Goal: Find specific page/section: Find specific page/section

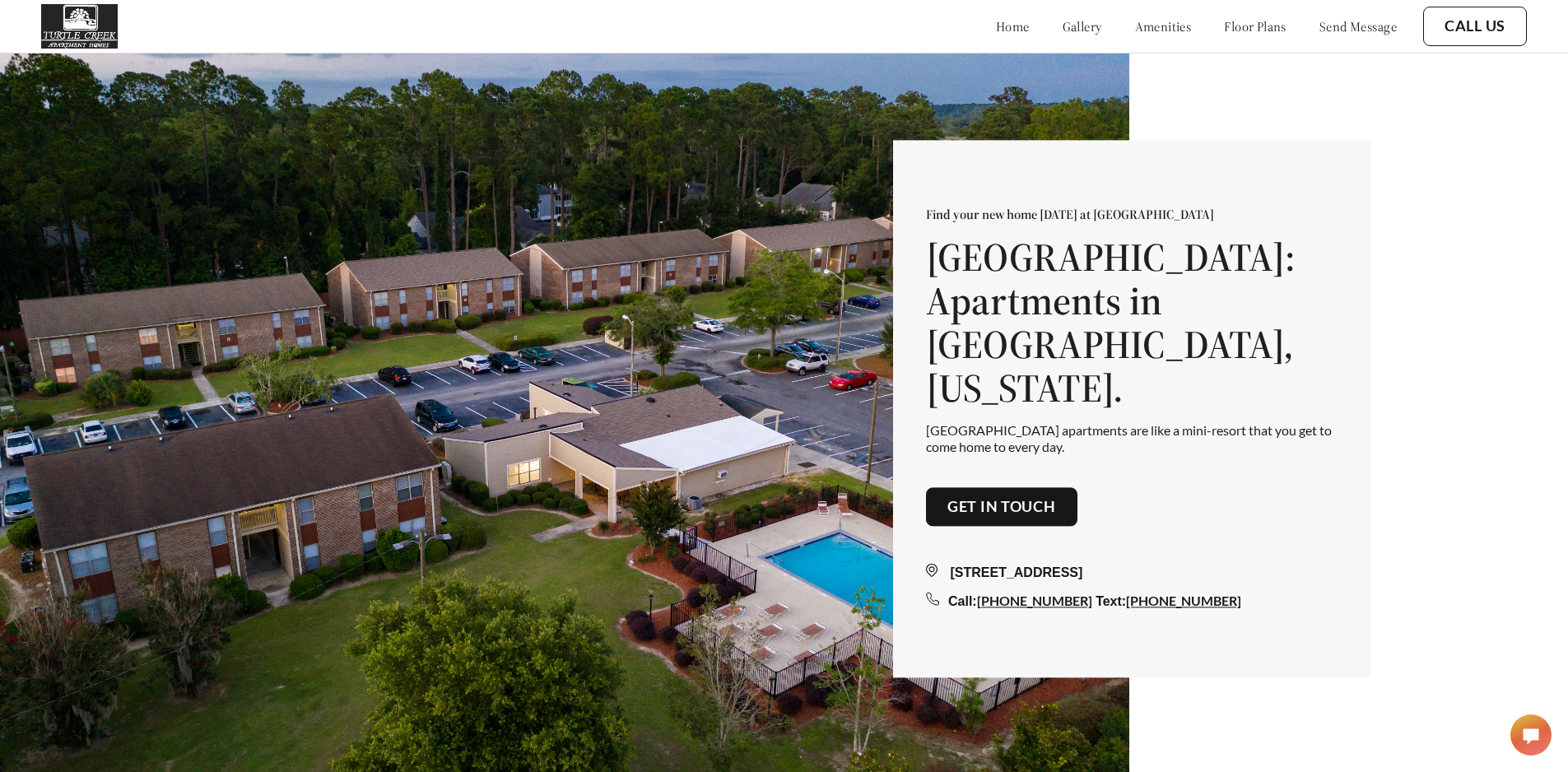
click at [1258, 27] on link "floor plans" at bounding box center [1255, 26] width 62 height 16
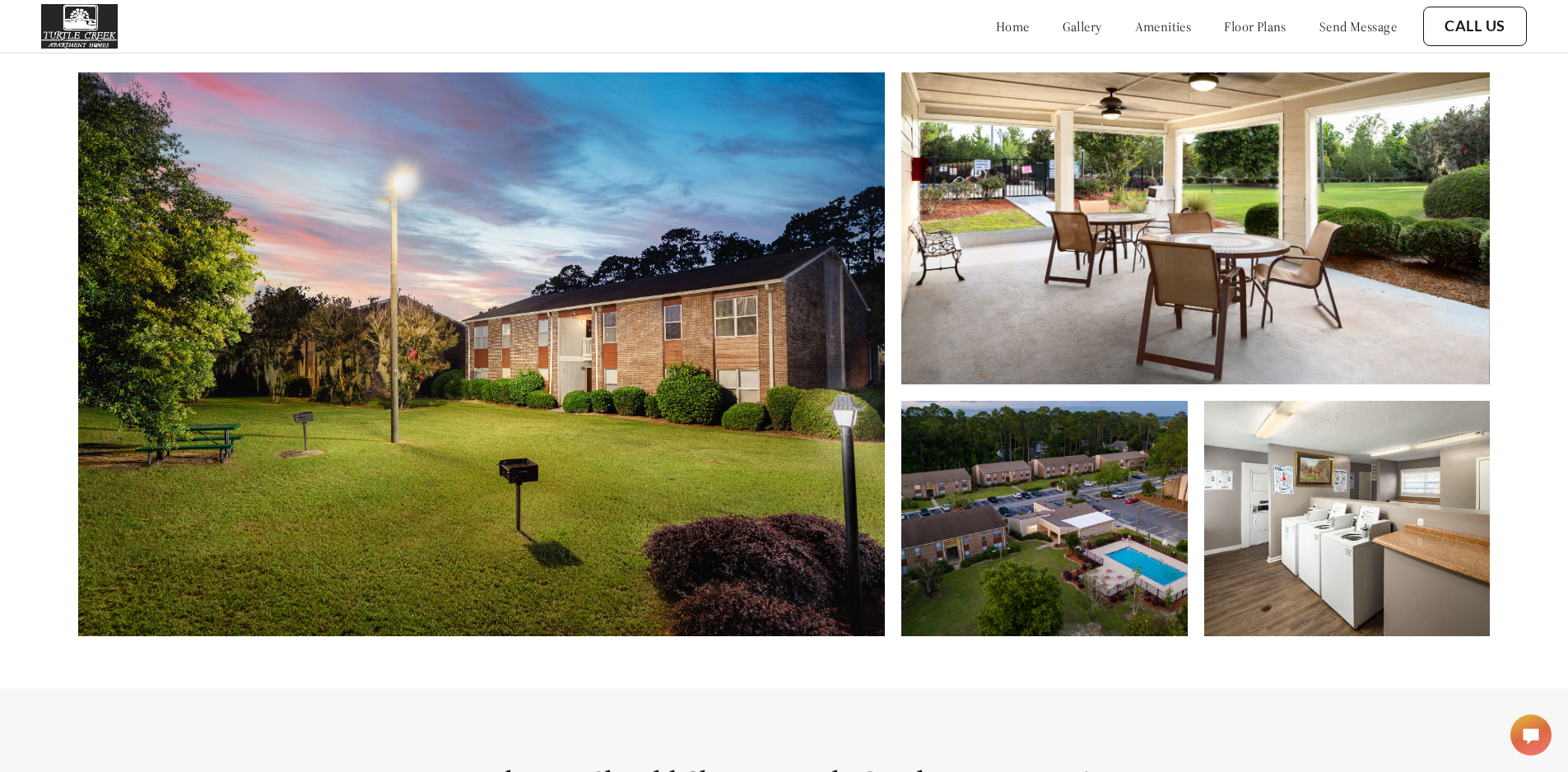
scroll to position [813, 0]
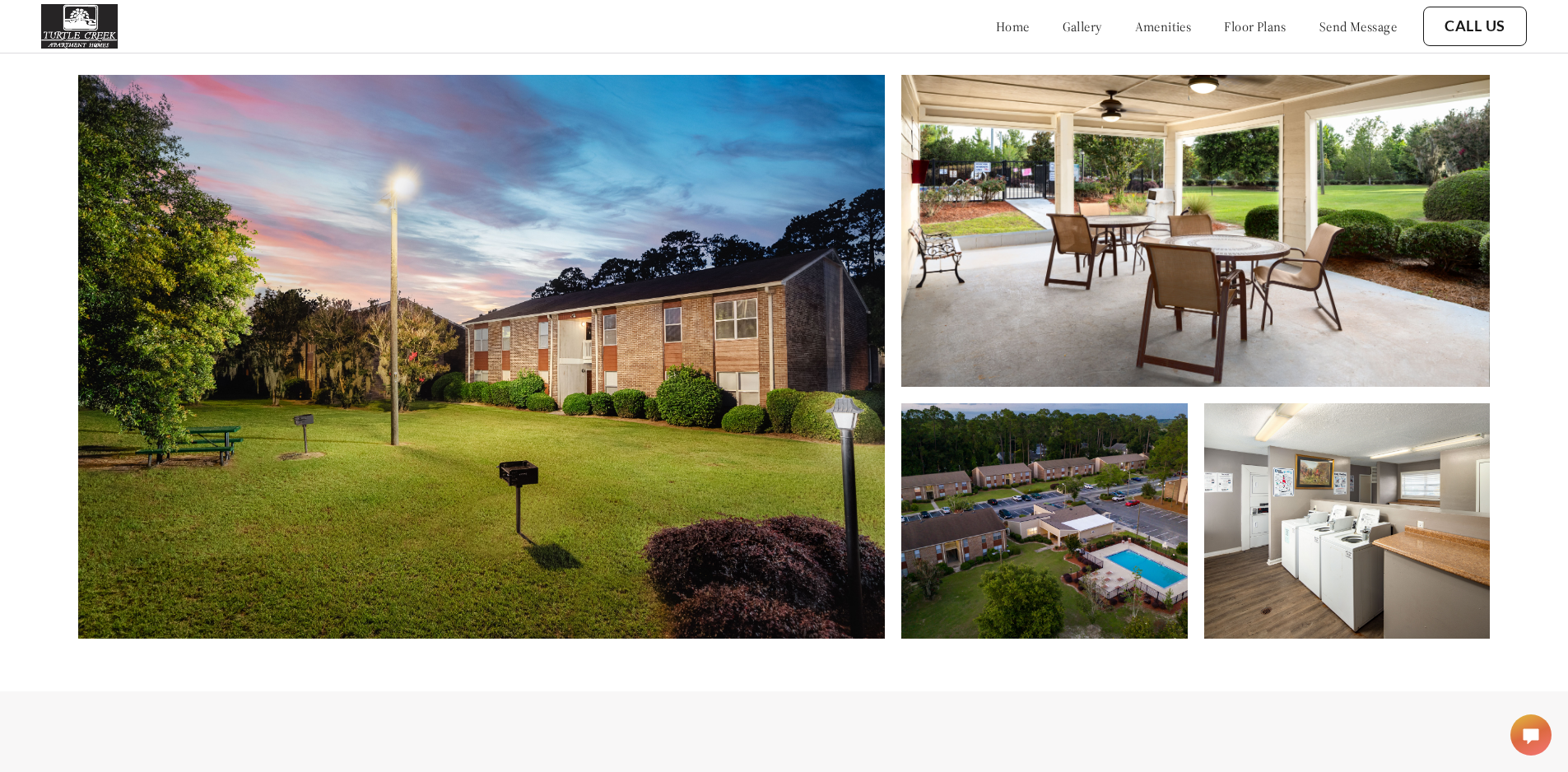
click at [1258, 33] on link "floor plans" at bounding box center [1255, 26] width 62 height 16
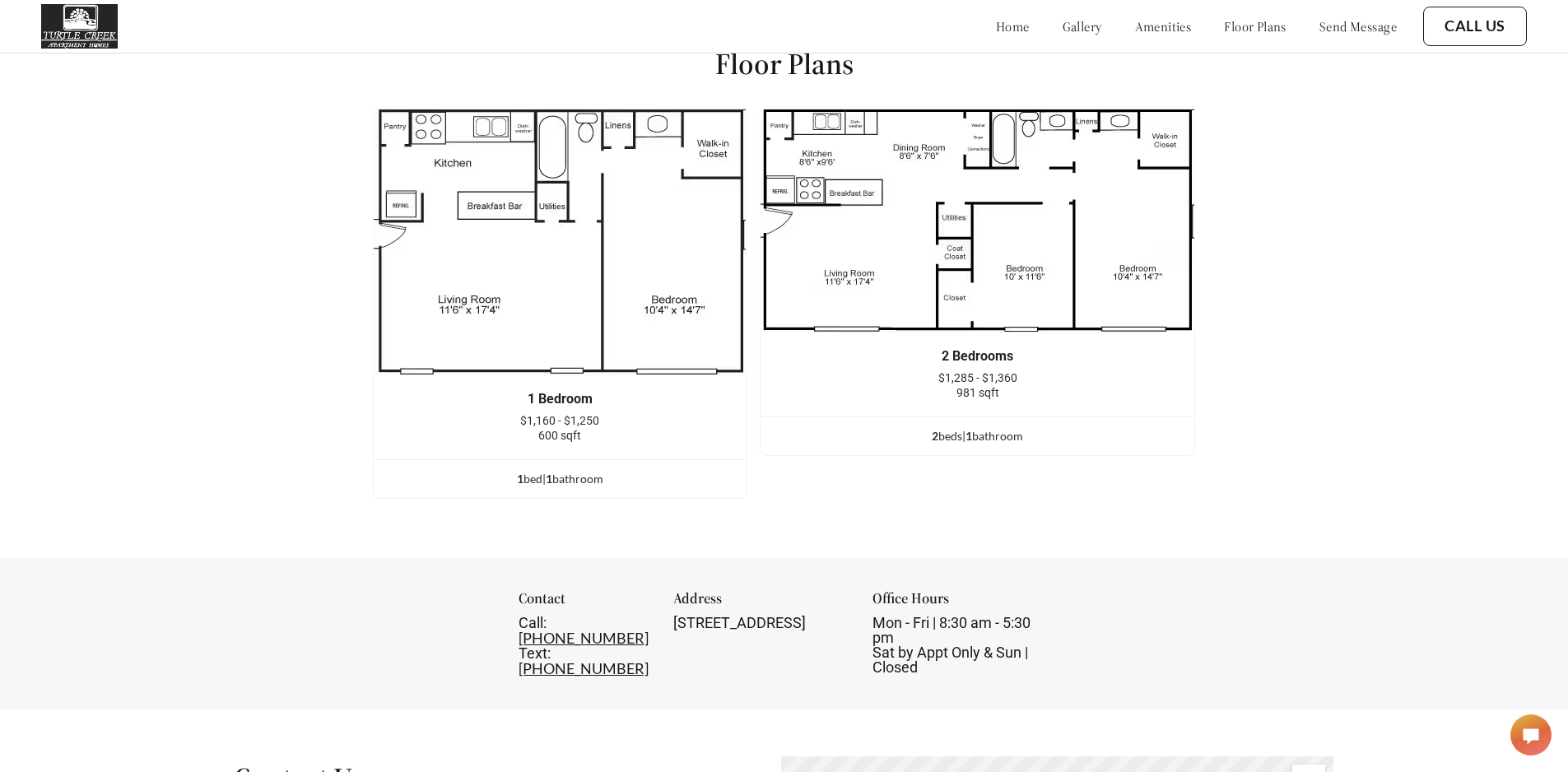
scroll to position [2212, 0]
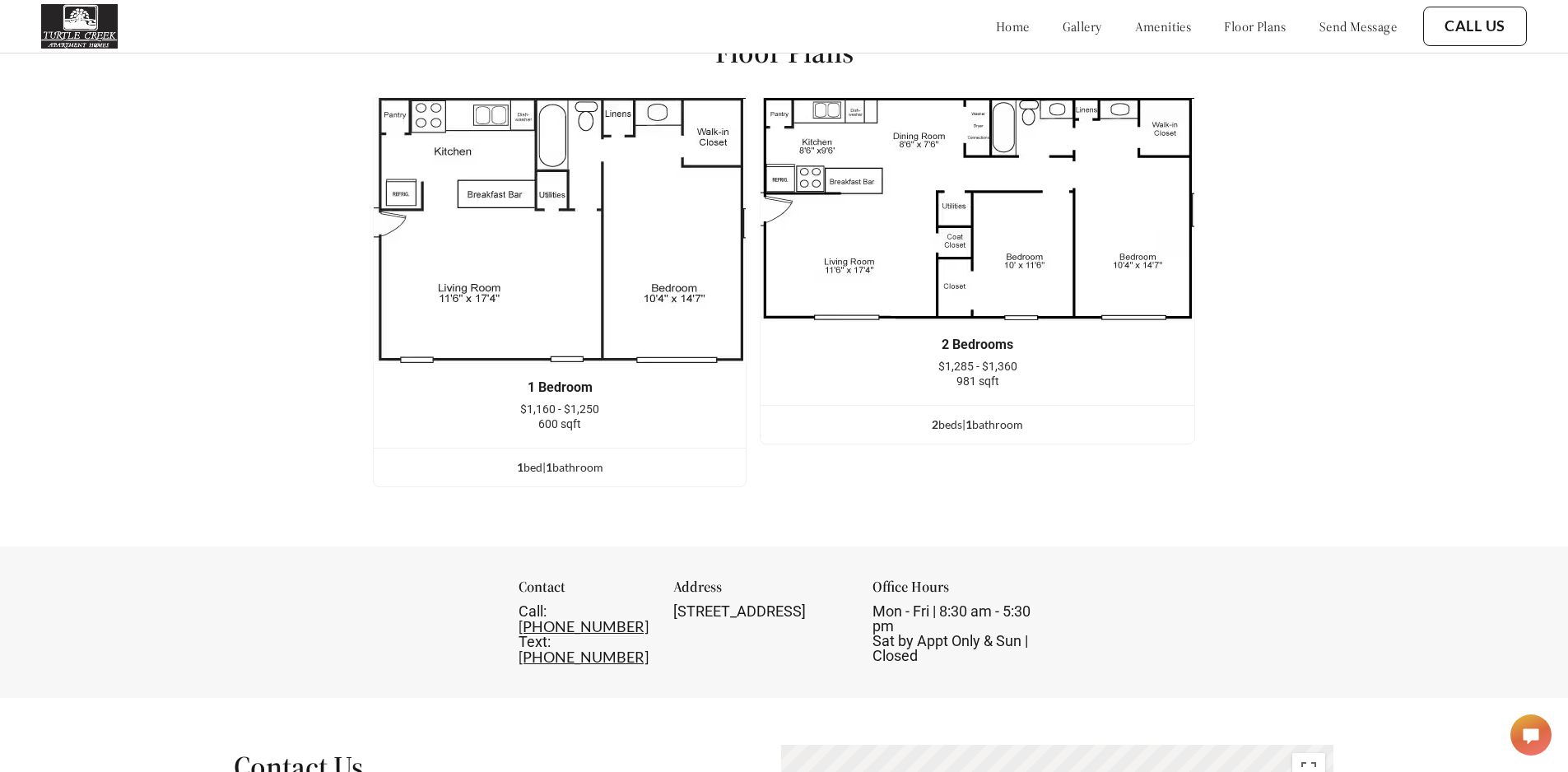
click at [924, 443] on ul "2 bed s | 1 bathroom" at bounding box center [977, 424] width 434 height 39
click at [941, 434] on div "2 bed s | 1 bathroom" at bounding box center [977, 425] width 434 height 18
click at [958, 306] on img at bounding box center [977, 209] width 436 height 224
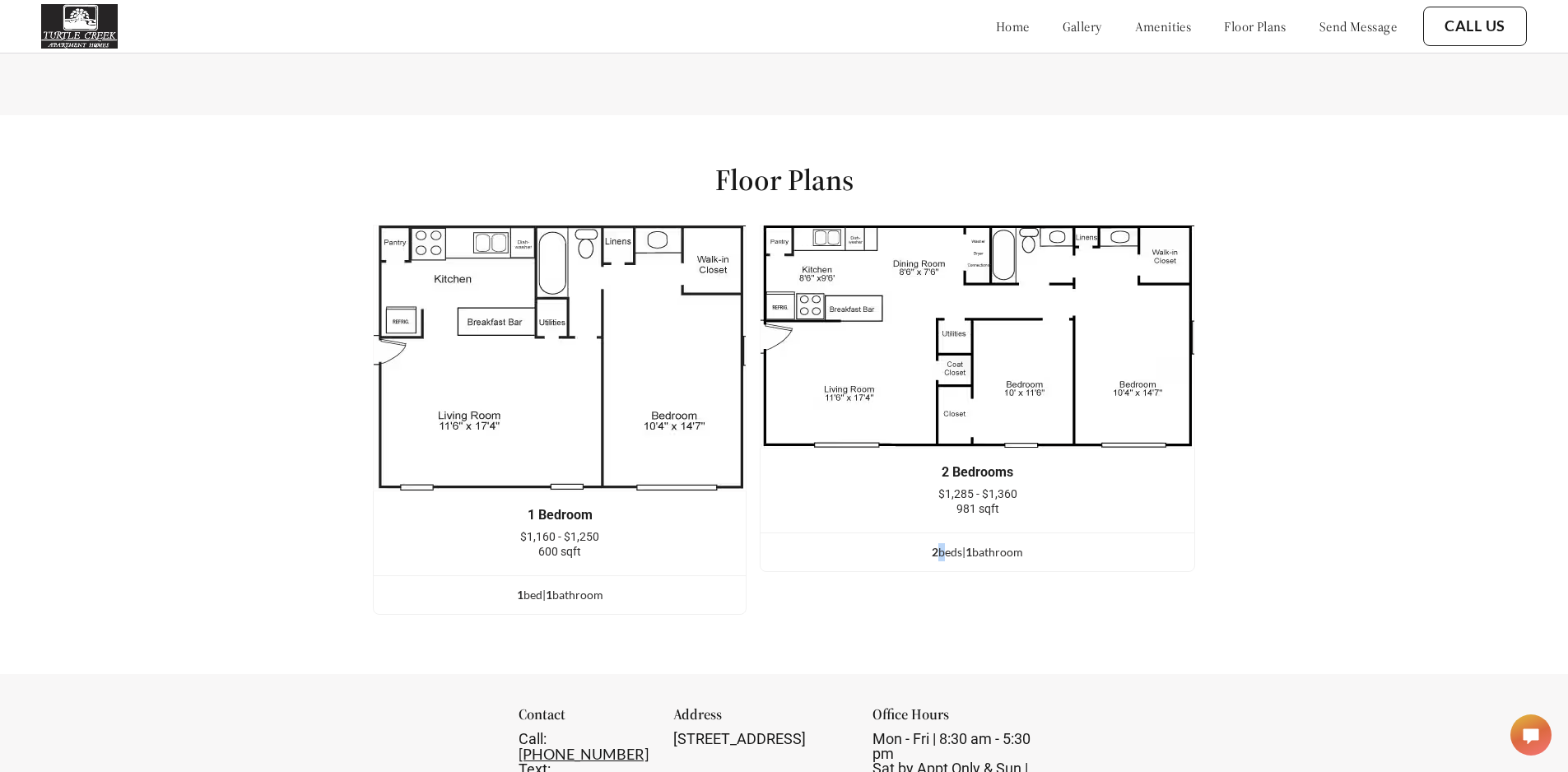
scroll to position [2048, 0]
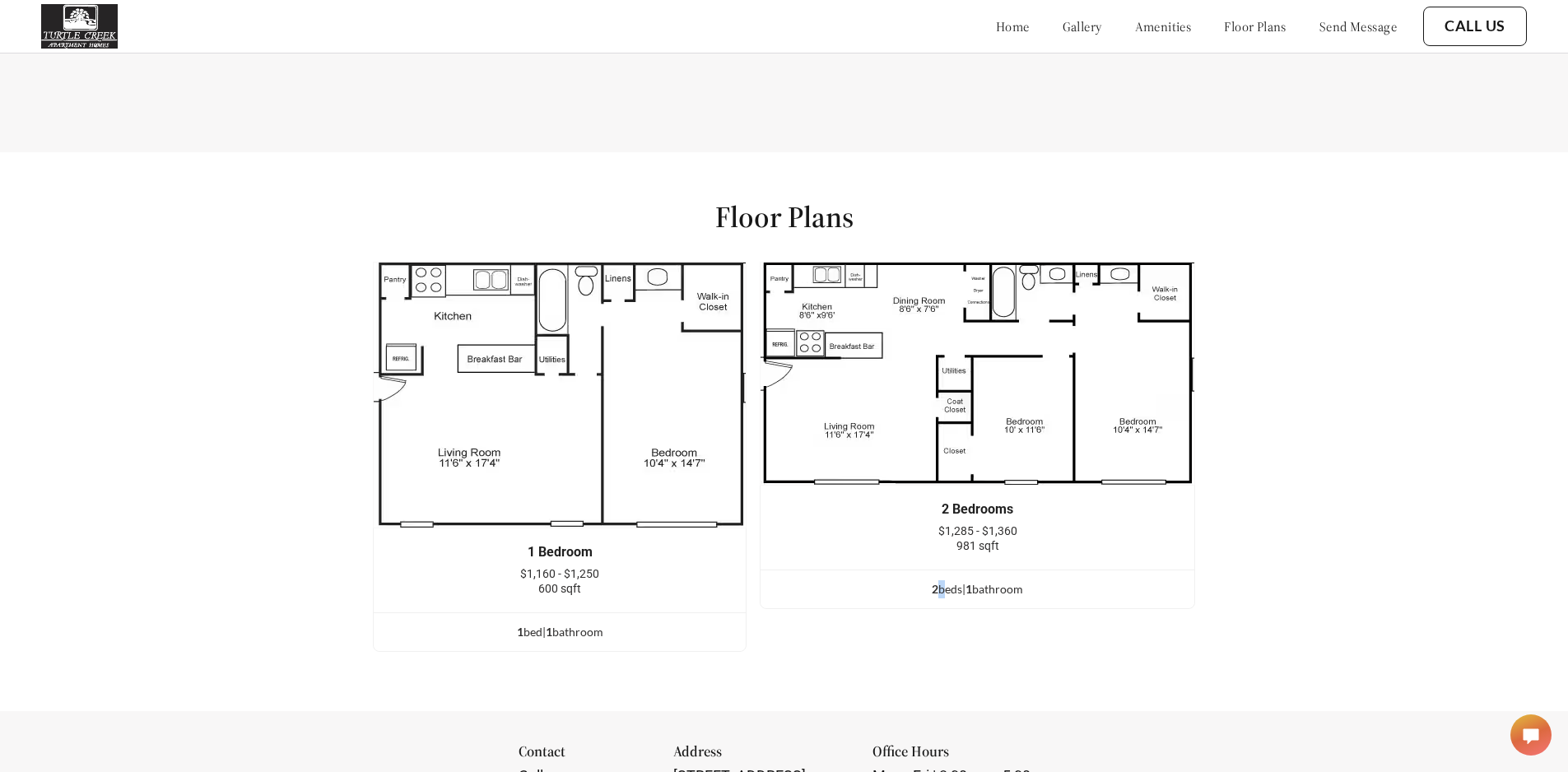
click at [996, 30] on link "home" at bounding box center [1013, 26] width 33 height 16
